Goal: Navigation & Orientation: Find specific page/section

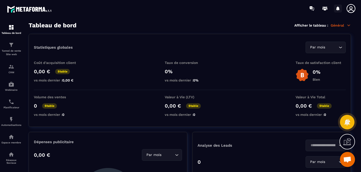
click at [337, 9] on icon at bounding box center [338, 8] width 4 height 4
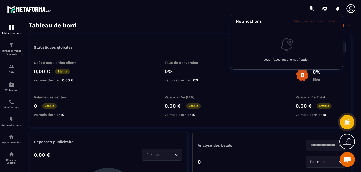
click at [352, 10] on icon at bounding box center [351, 9] width 10 height 10
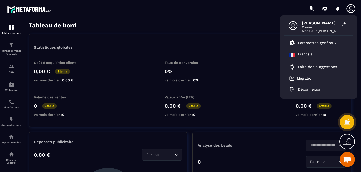
click at [352, 10] on icon at bounding box center [351, 9] width 10 height 10
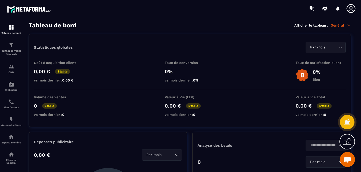
click at [352, 10] on icon at bounding box center [351, 9] width 10 height 10
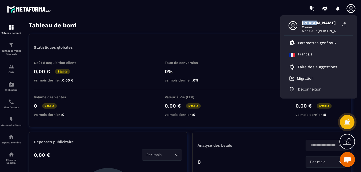
click at [352, 10] on icon at bounding box center [351, 9] width 10 height 10
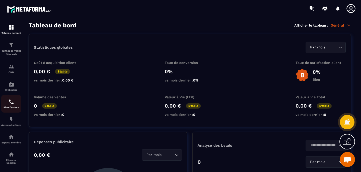
click at [11, 102] on img at bounding box center [11, 102] width 6 height 6
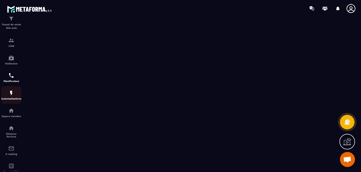
scroll to position [27, 0]
click at [13, 113] on img at bounding box center [11, 110] width 6 height 6
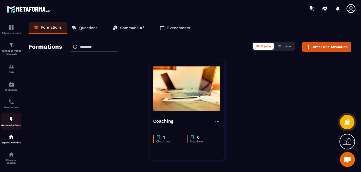
scroll to position [60, 0]
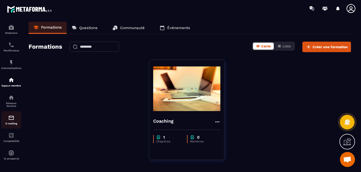
click at [10, 118] on img at bounding box center [11, 118] width 6 height 6
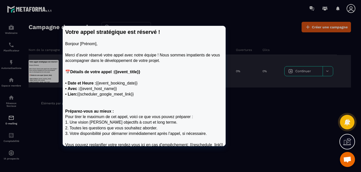
click at [50, 76] on div at bounding box center [44, 71] width 30 height 23
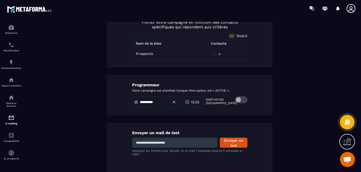
scroll to position [252, 0]
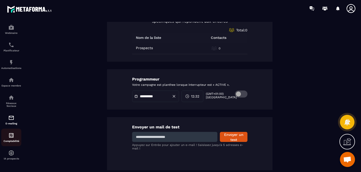
click at [12, 134] on img at bounding box center [11, 135] width 6 height 6
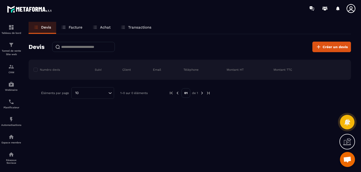
click at [76, 27] on p "Facture" at bounding box center [76, 27] width 14 height 5
